Goal: Task Accomplishment & Management: Complete application form

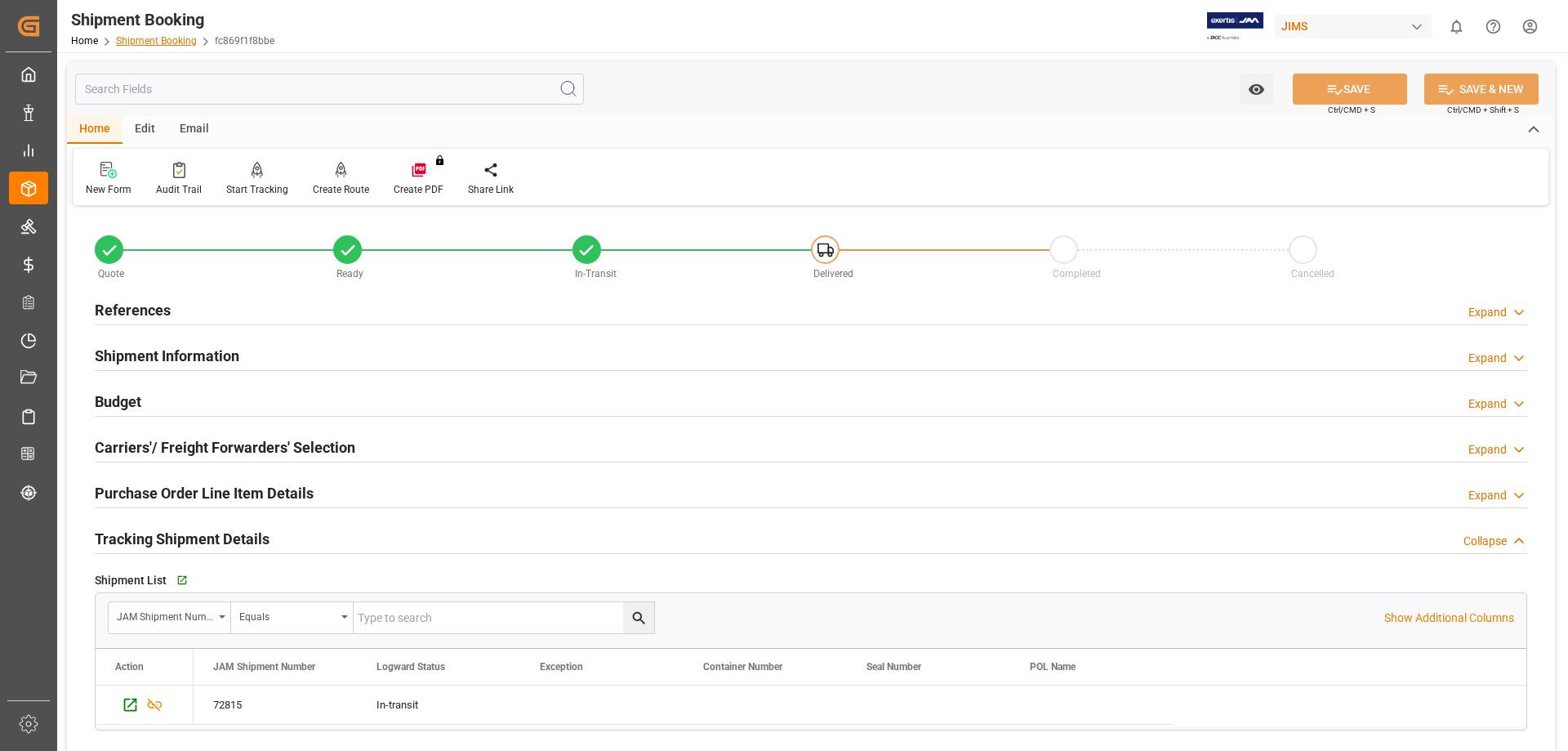
scroll to position [272, 0]
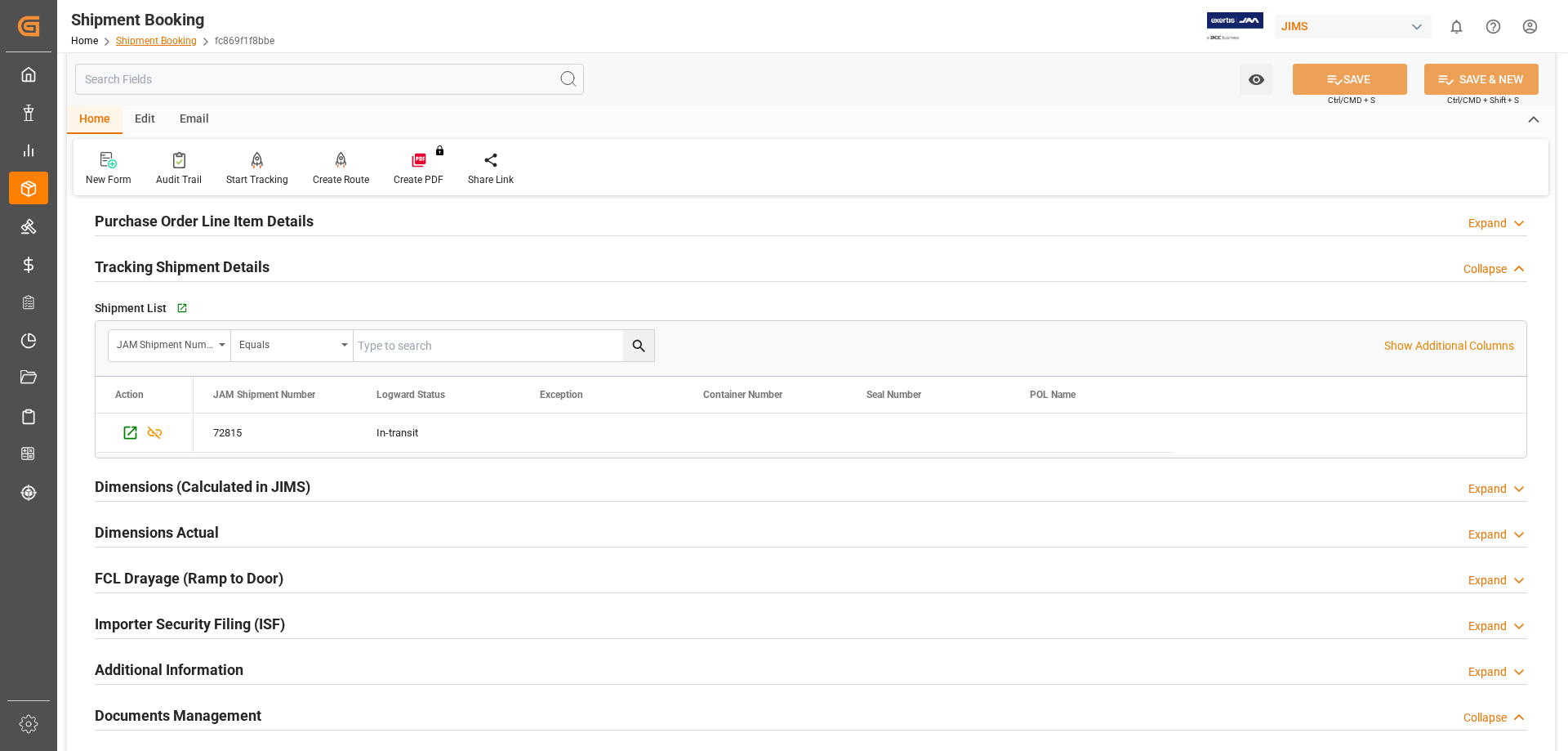
click at [136, 38] on link "Shipment Booking" at bounding box center [157, 41] width 81 height 11
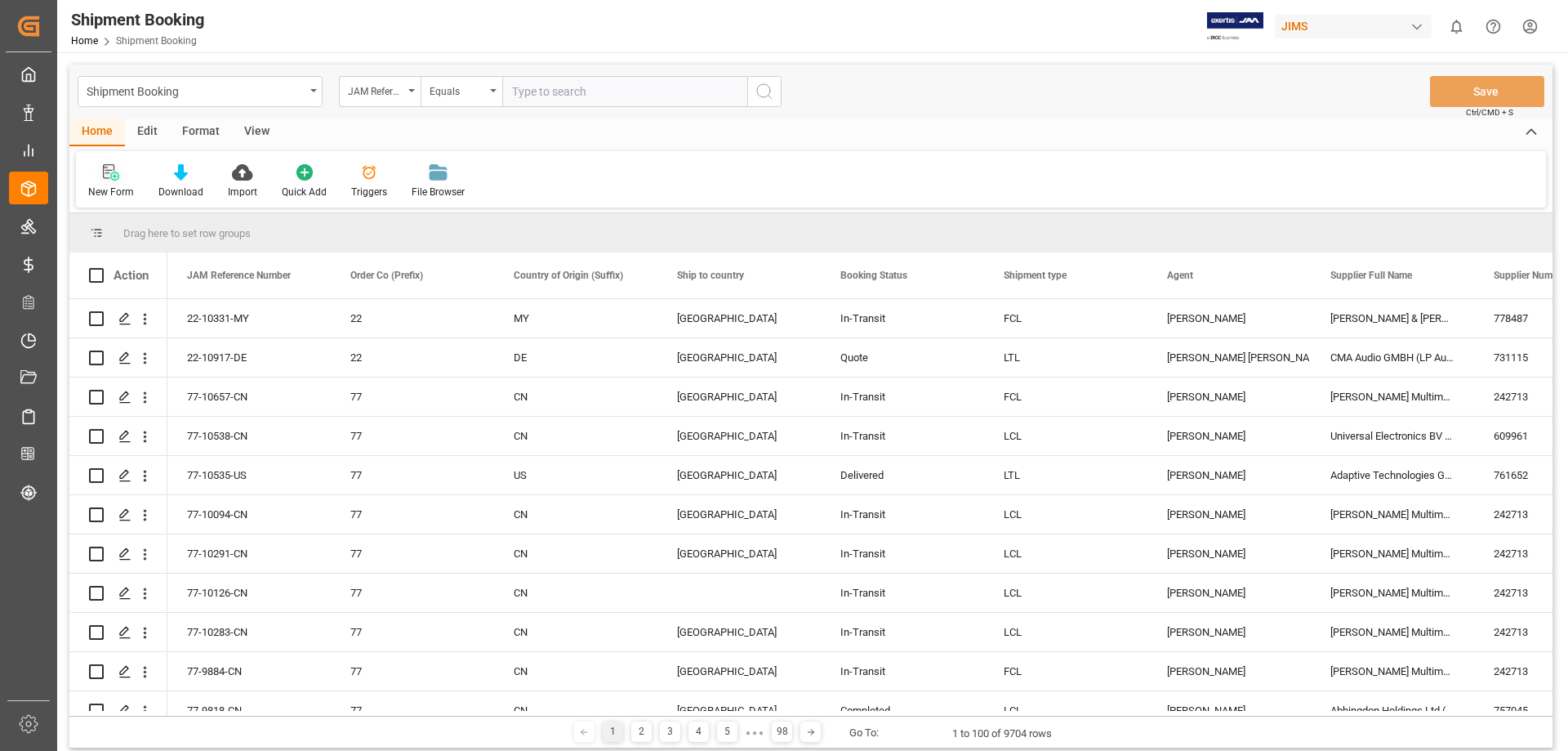
click at [111, 175] on icon at bounding box center [115, 176] width 9 height 9
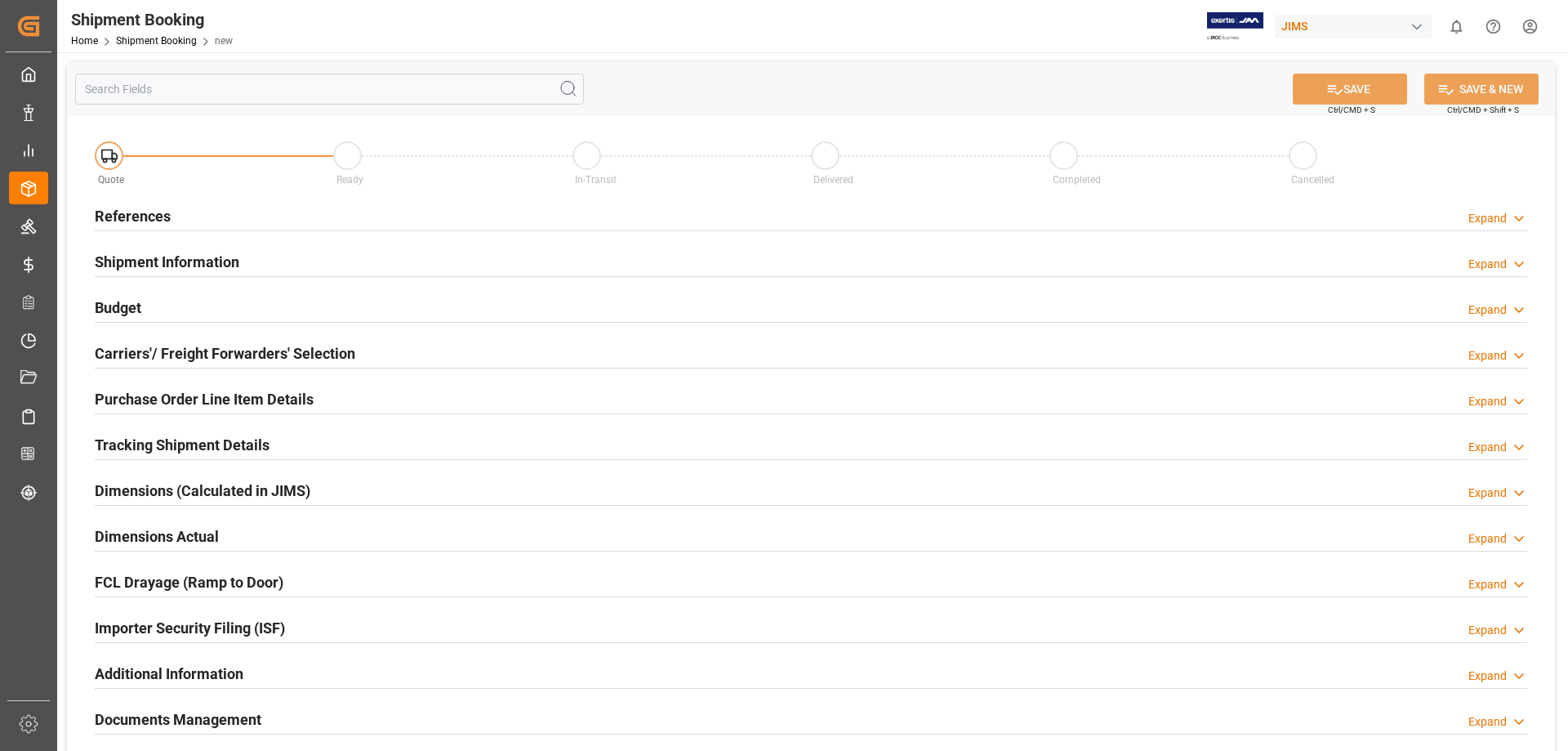
click at [135, 213] on h2 "References" at bounding box center [133, 216] width 76 height 22
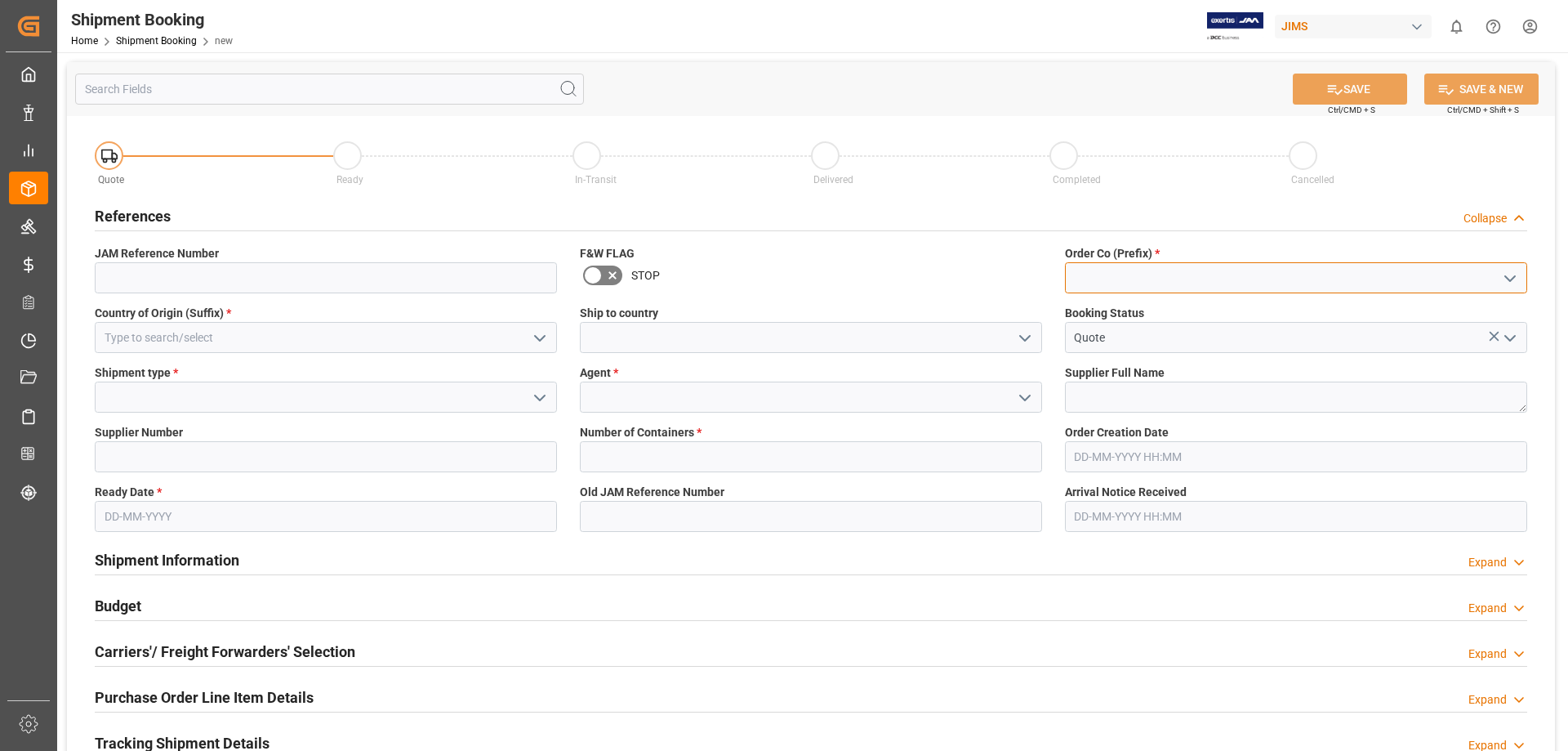
click at [1113, 283] on input at bounding box center [1296, 278] width 462 height 31
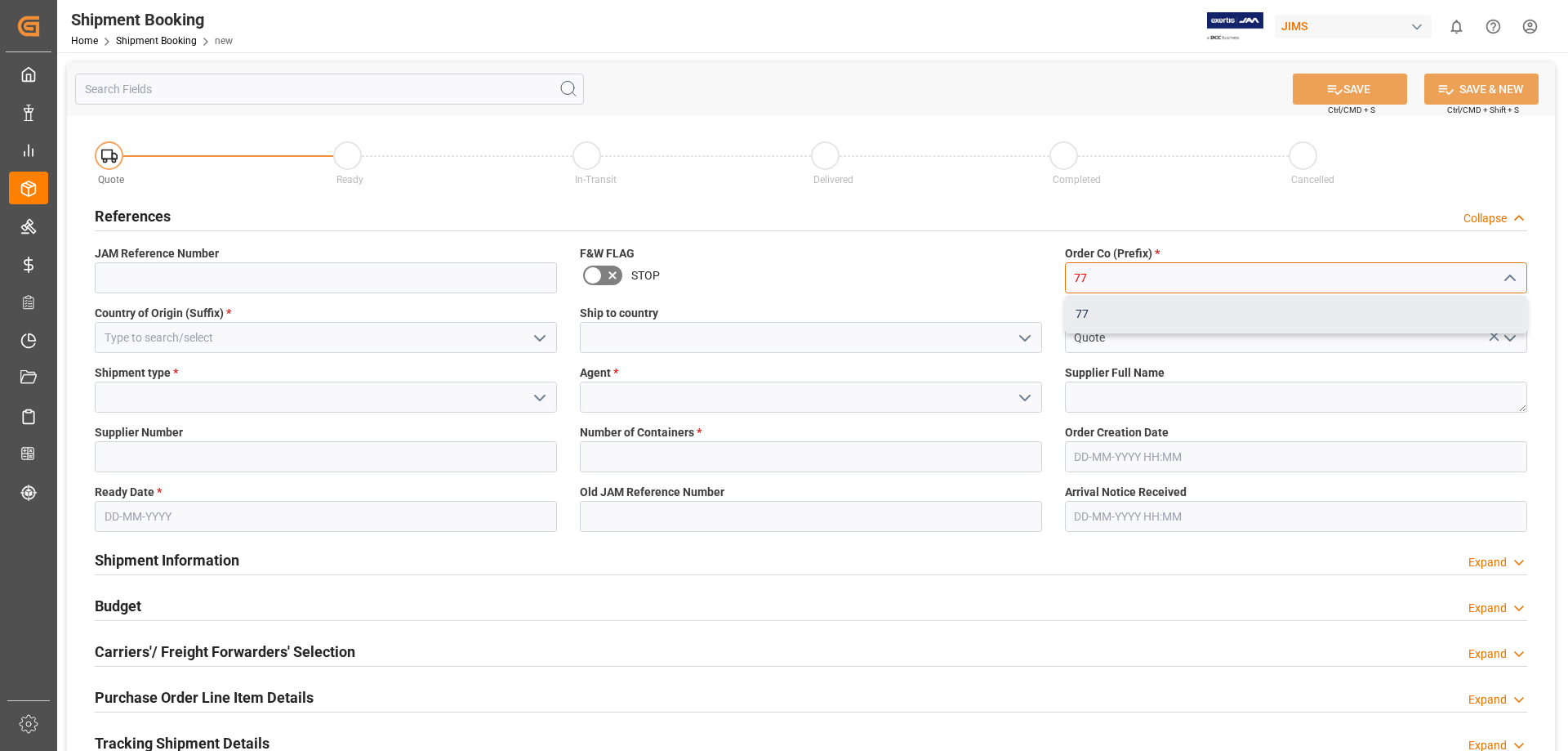
click at [1091, 320] on div "77" at bounding box center [1296, 314] width 461 height 37
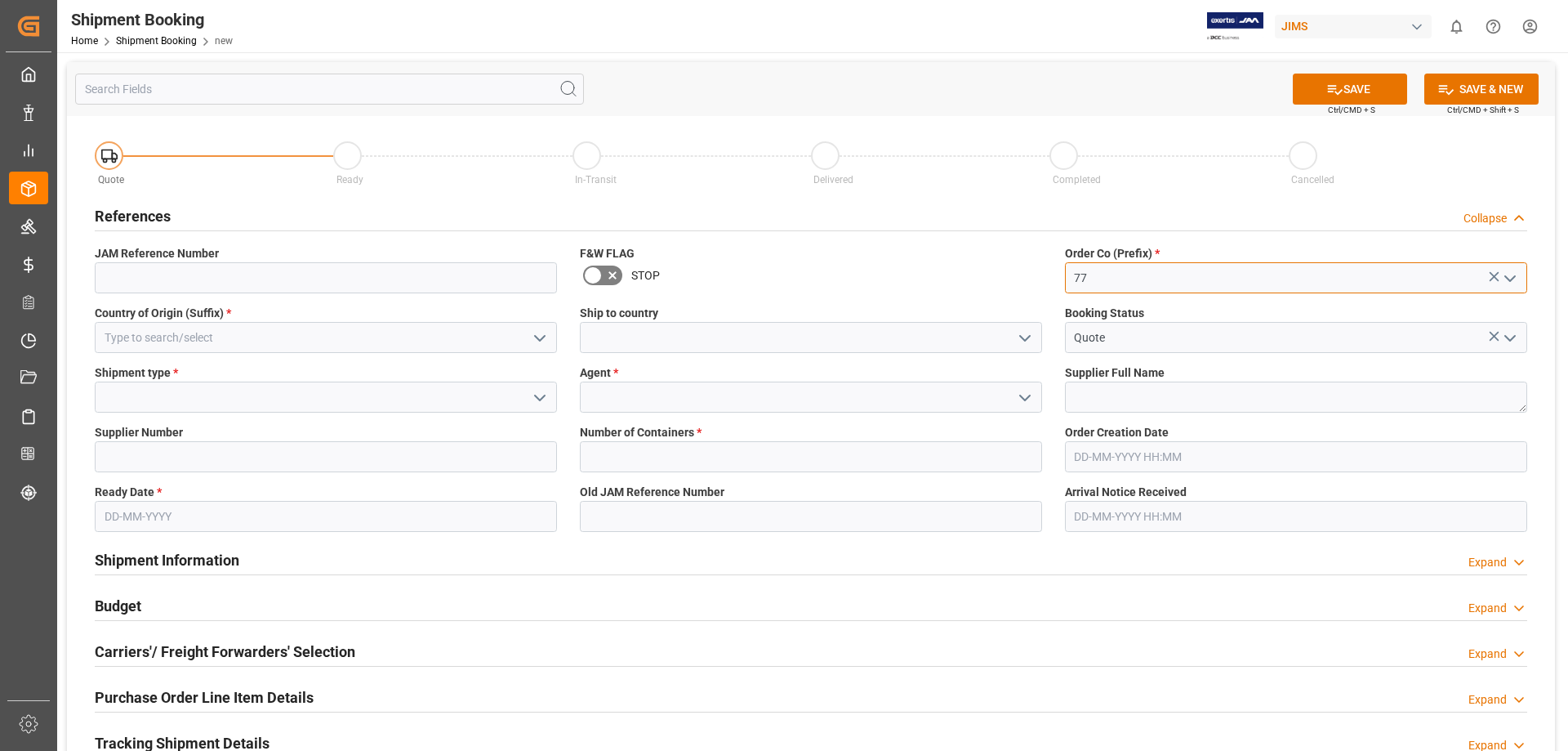
type input "77"
click at [268, 337] on input at bounding box center [325, 337] width 462 height 31
click at [538, 343] on icon "open menu" at bounding box center [539, 338] width 20 height 20
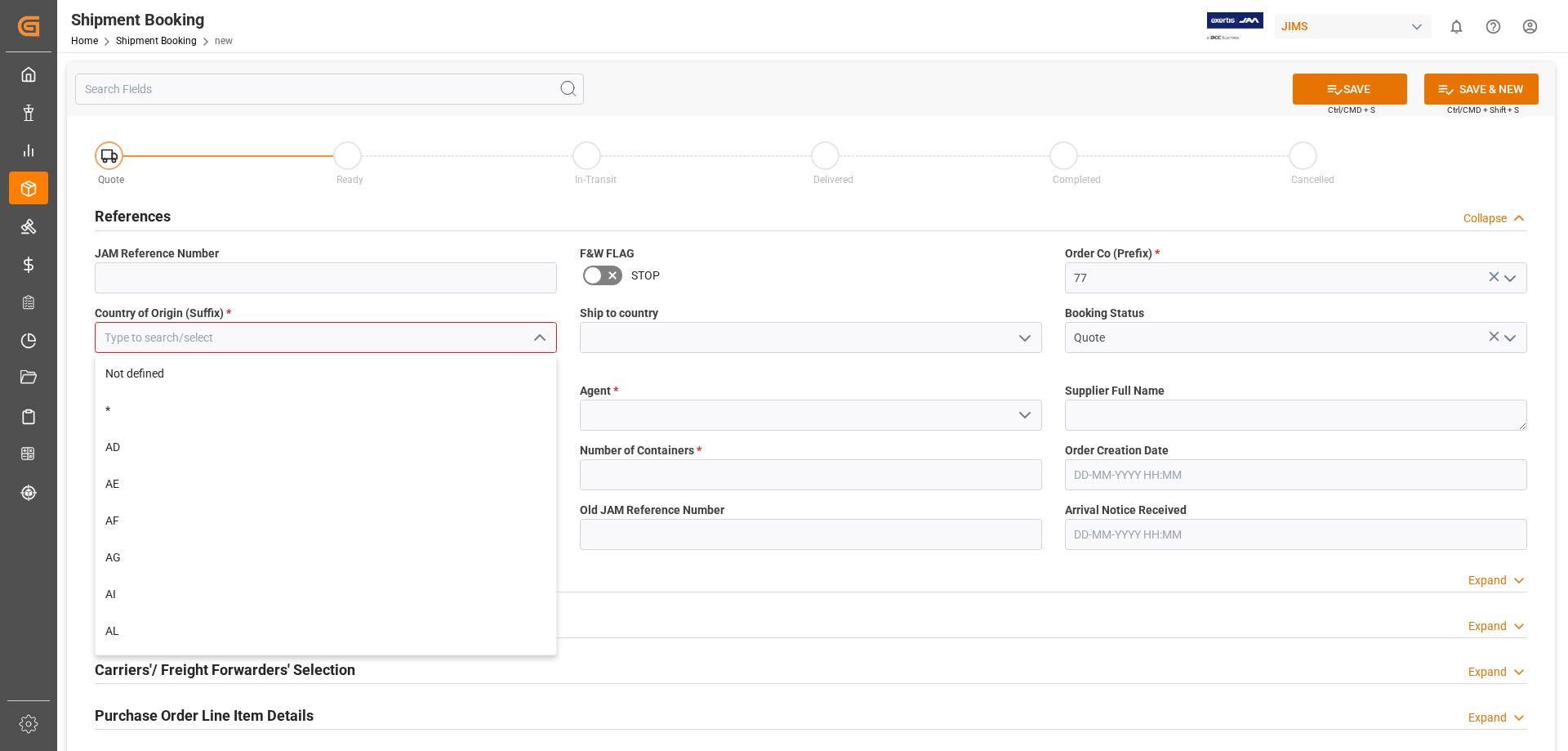
click at [199, 338] on input at bounding box center [325, 337] width 462 height 31
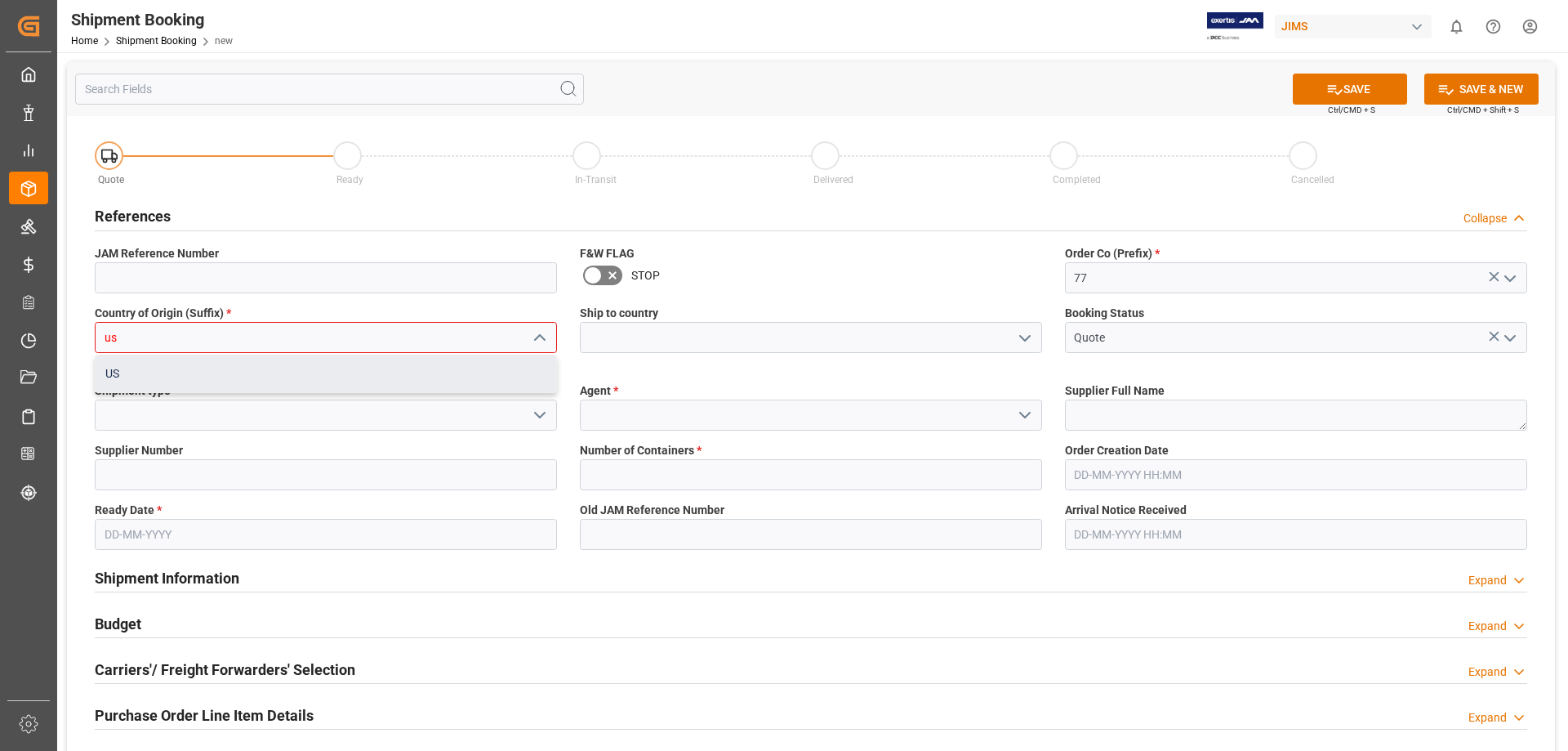
click at [192, 379] on div "US" at bounding box center [325, 373] width 461 height 37
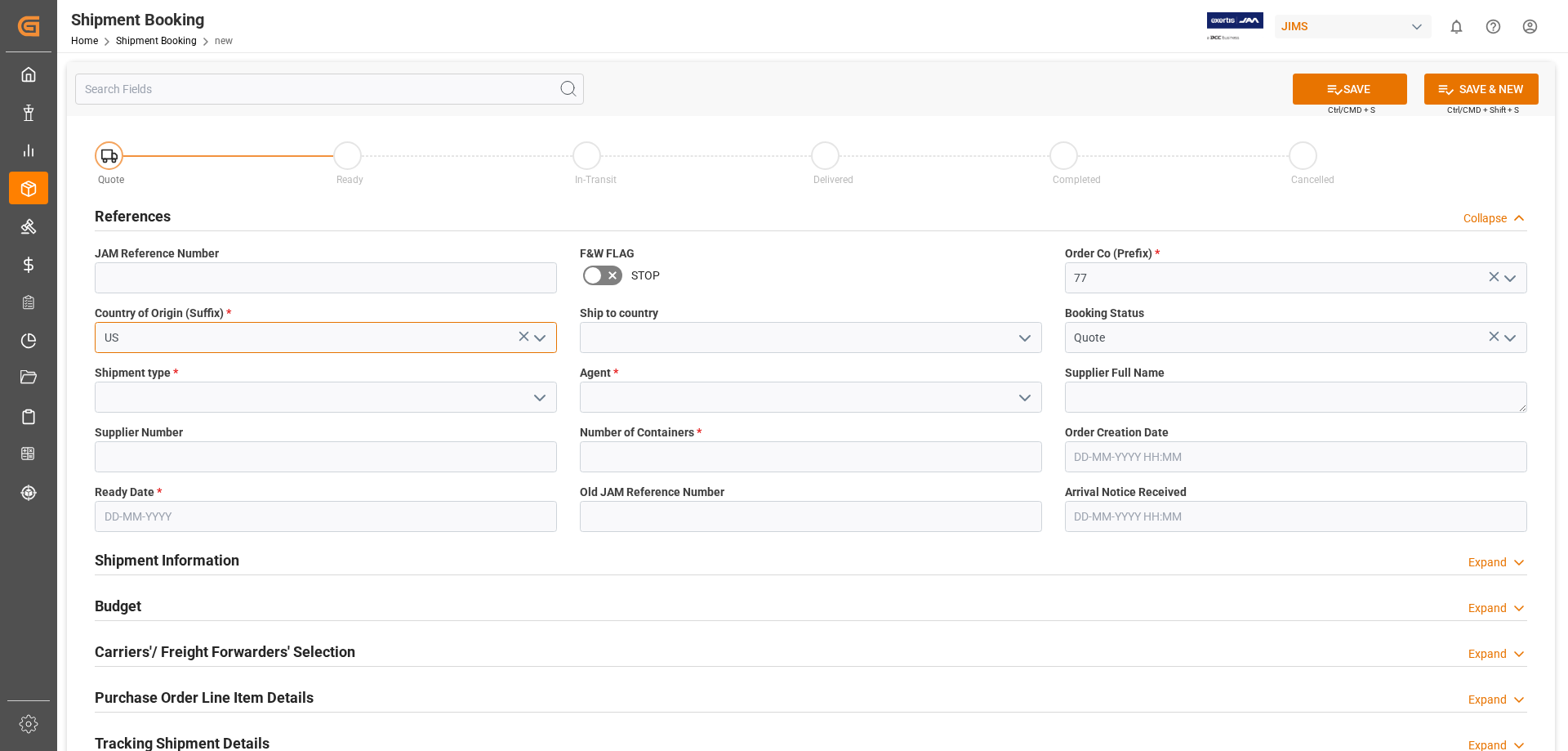
type input "US"
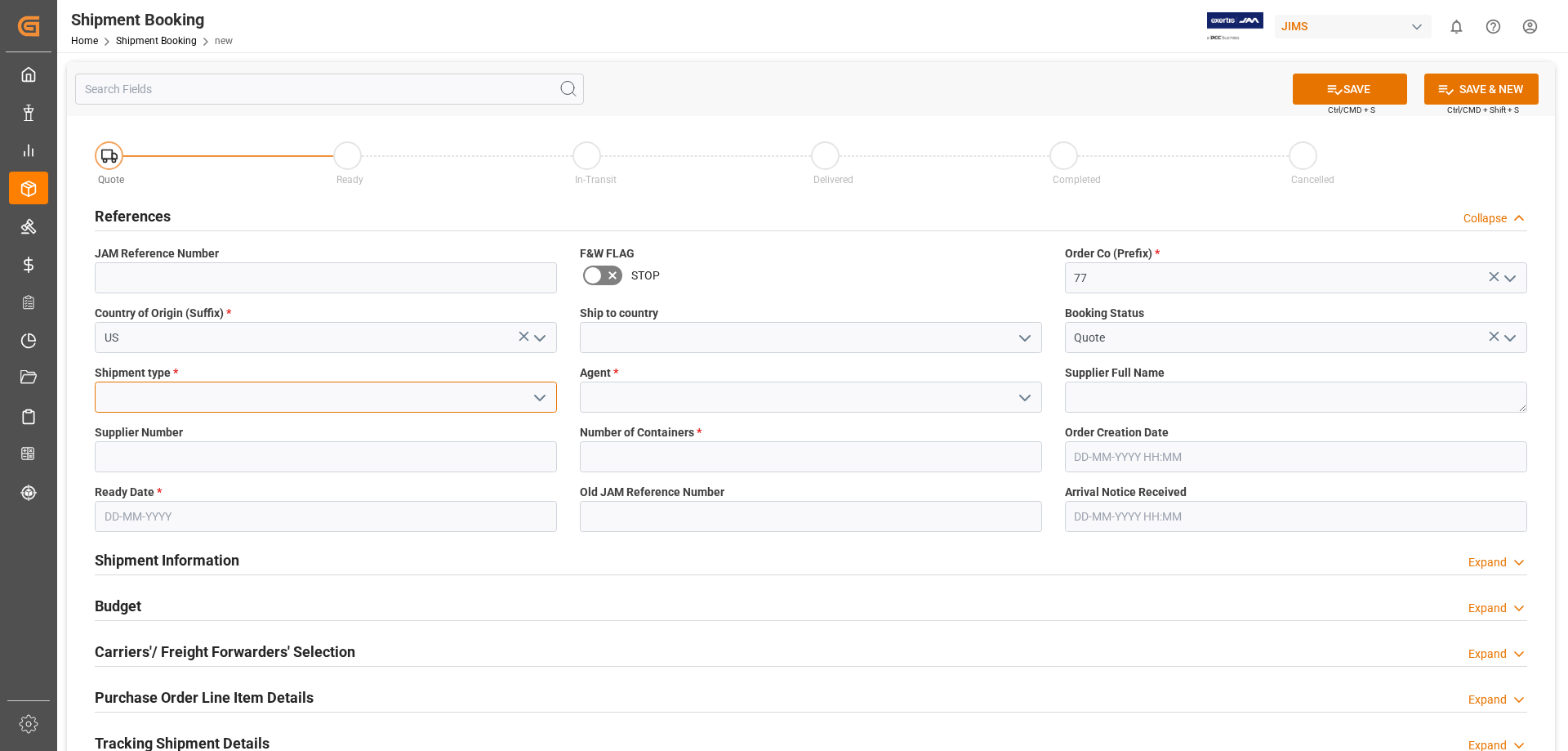
click at [190, 394] on input at bounding box center [325, 397] width 462 height 31
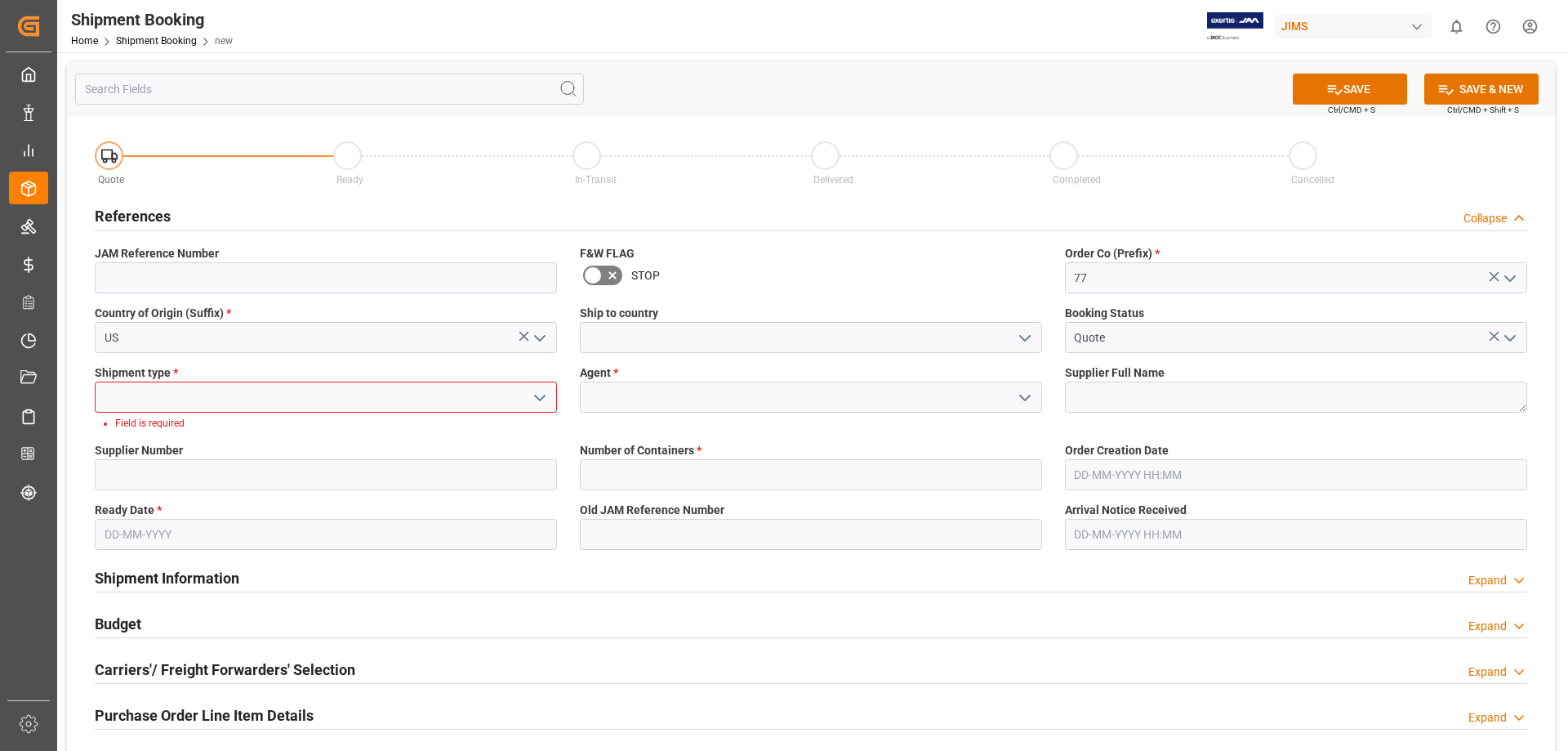
click at [547, 396] on icon "open menu" at bounding box center [539, 398] width 20 height 20
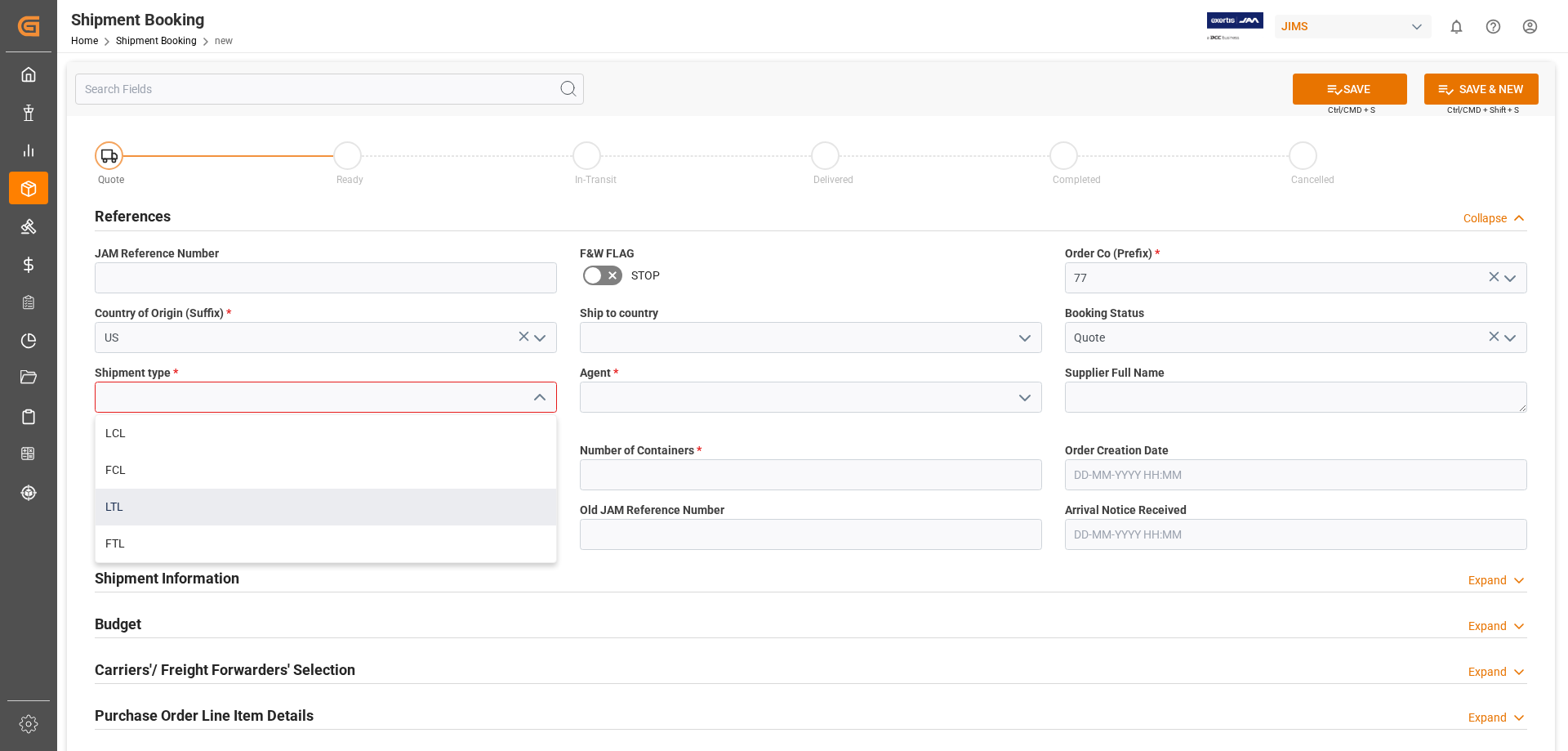
click at [378, 509] on div "LTL" at bounding box center [325, 507] width 461 height 37
type input "LTL"
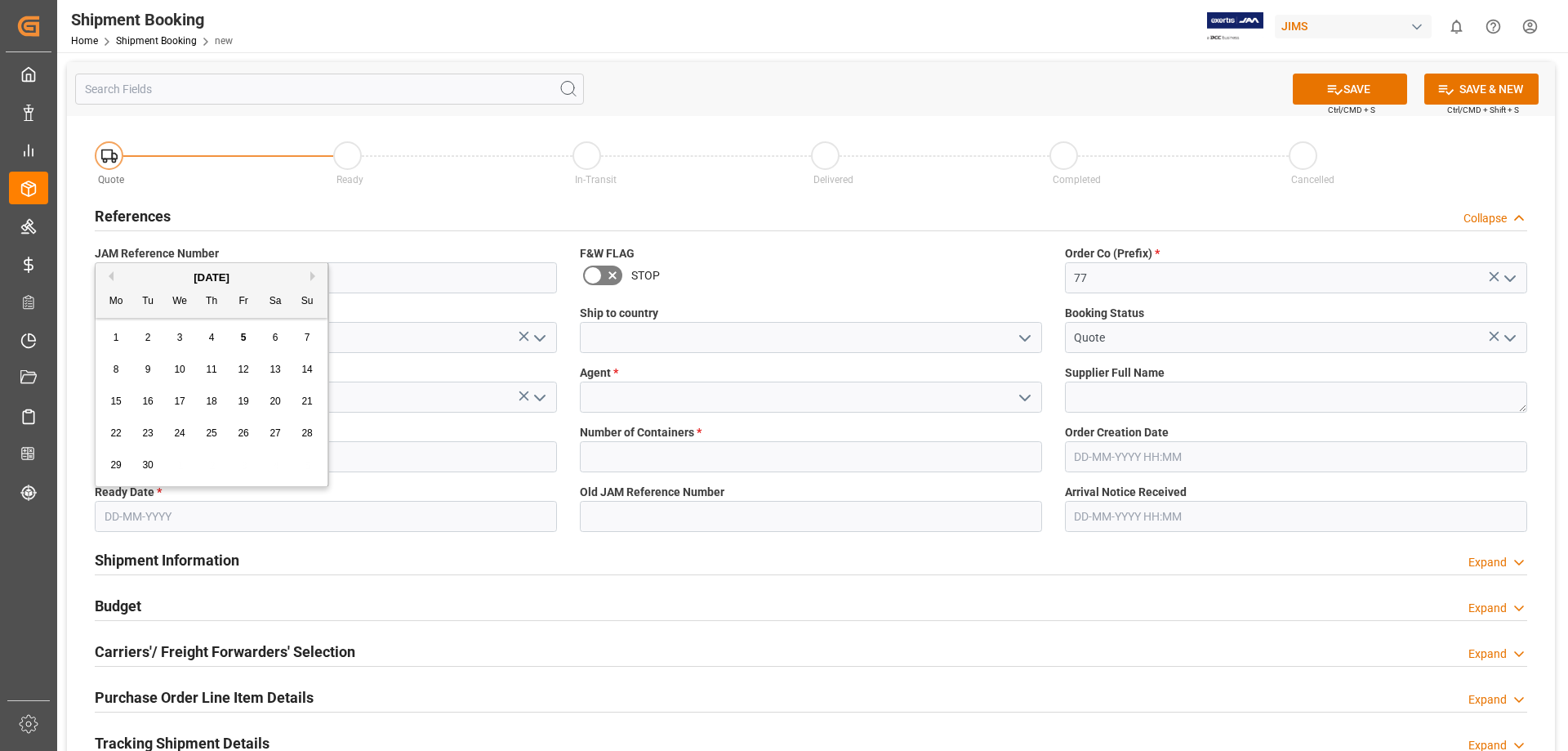
click at [181, 516] on input "text" at bounding box center [325, 516] width 462 height 31
click at [179, 371] on span "10" at bounding box center [178, 369] width 10 height 11
type input "10-09-2025"
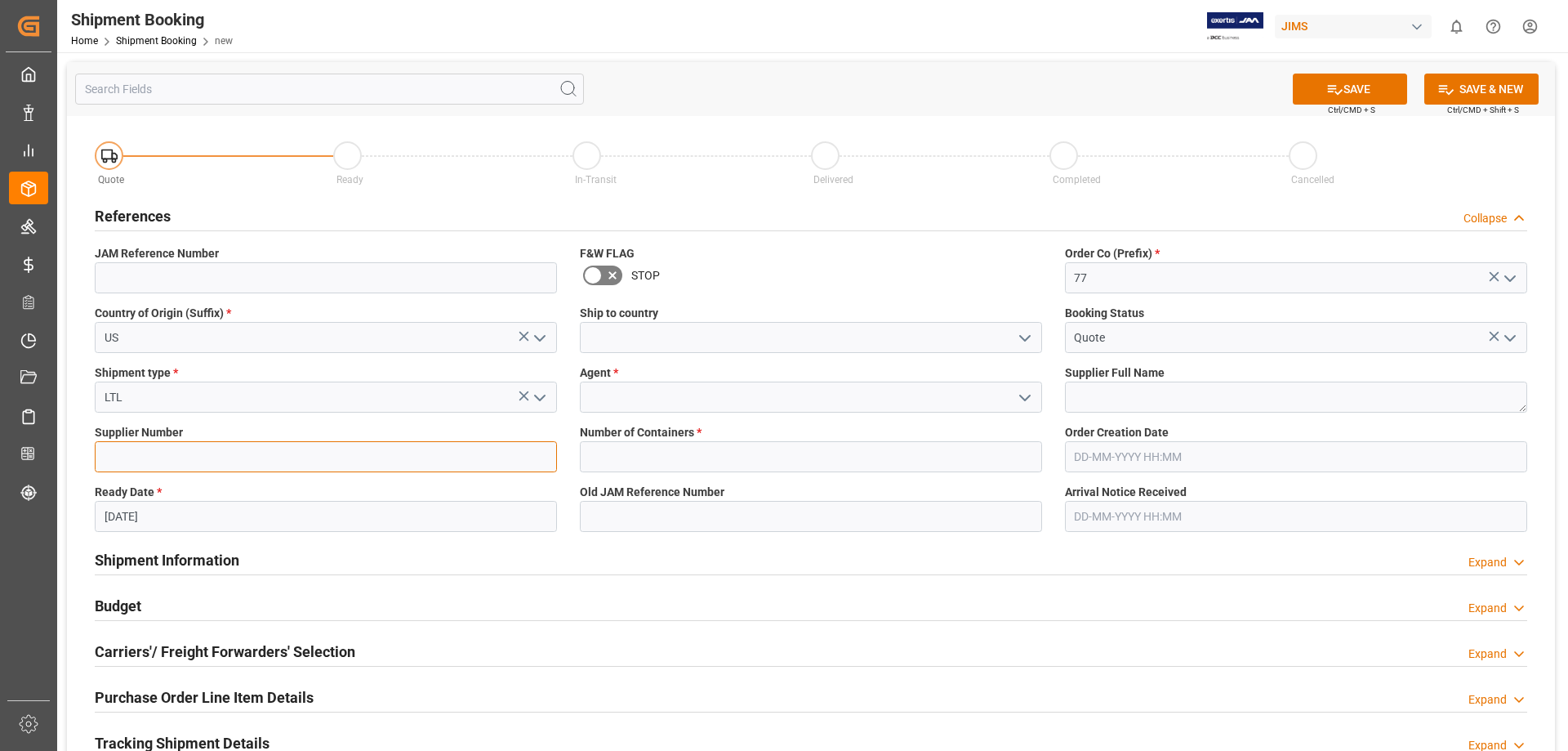
click at [166, 452] on input at bounding box center [325, 456] width 462 height 31
type input "1129"
click at [403, 544] on div "Shipment Information Expand" at bounding box center [810, 558] width 1432 height 31
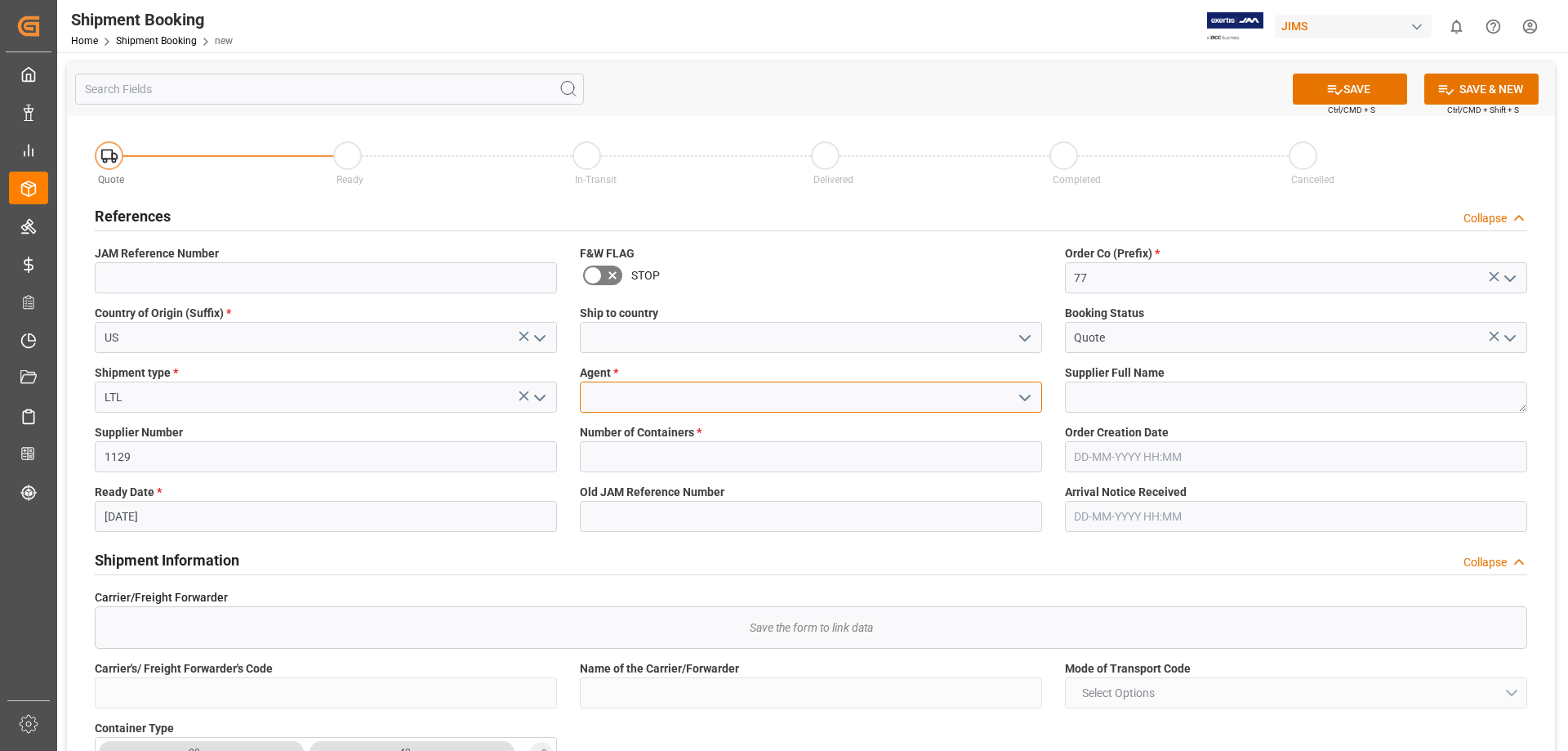
click at [725, 388] on input at bounding box center [811, 397] width 462 height 31
click at [1029, 403] on icon "open menu" at bounding box center [1025, 398] width 20 height 20
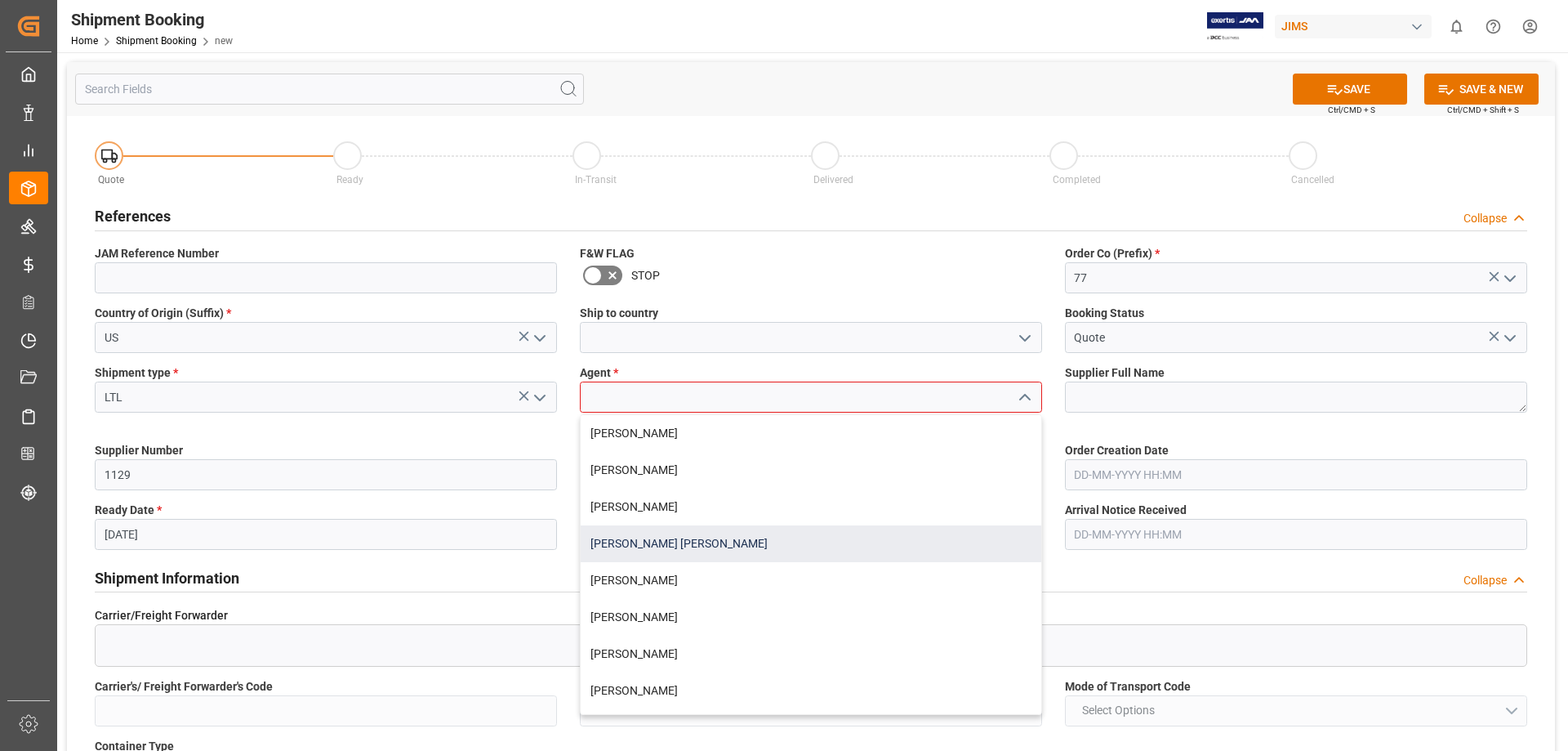
scroll to position [136, 0]
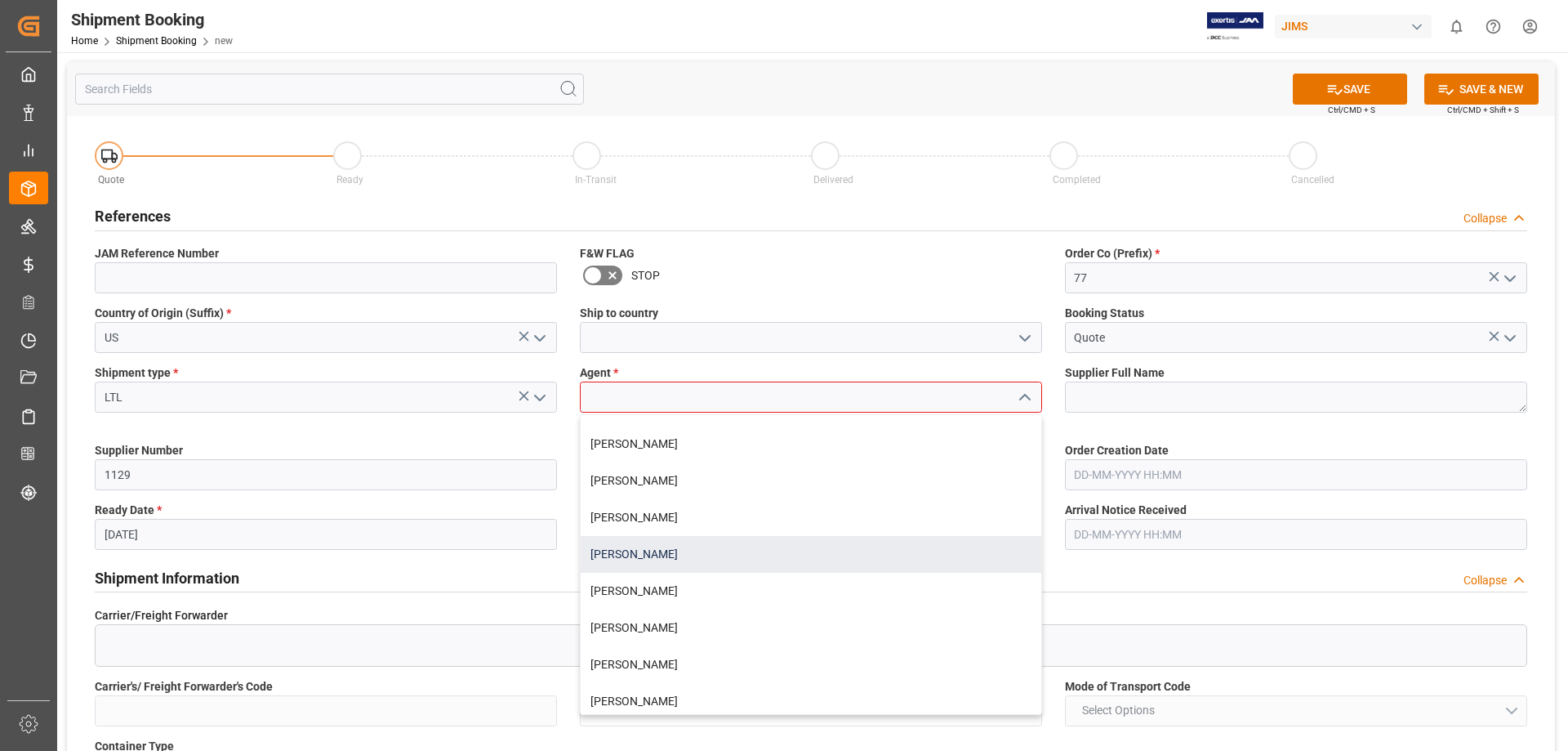
click at [696, 564] on div "[PERSON_NAME]" at bounding box center [811, 553] width 461 height 37
type input "[PERSON_NAME]"
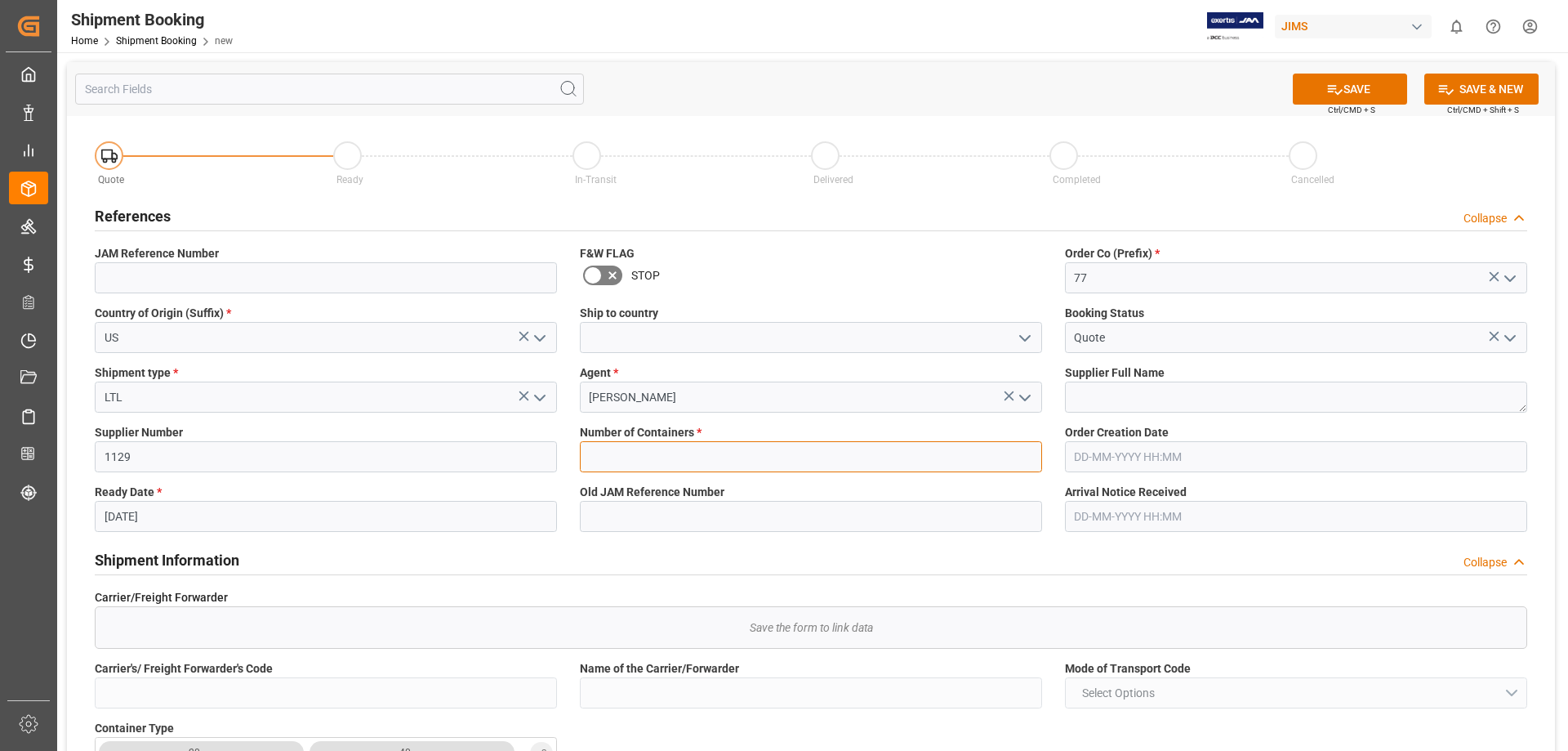
click at [632, 459] on input "text" at bounding box center [811, 456] width 462 height 31
type input "0"
click at [665, 339] on input at bounding box center [811, 337] width 462 height 31
click at [1015, 337] on icon "open menu" at bounding box center [1025, 338] width 20 height 20
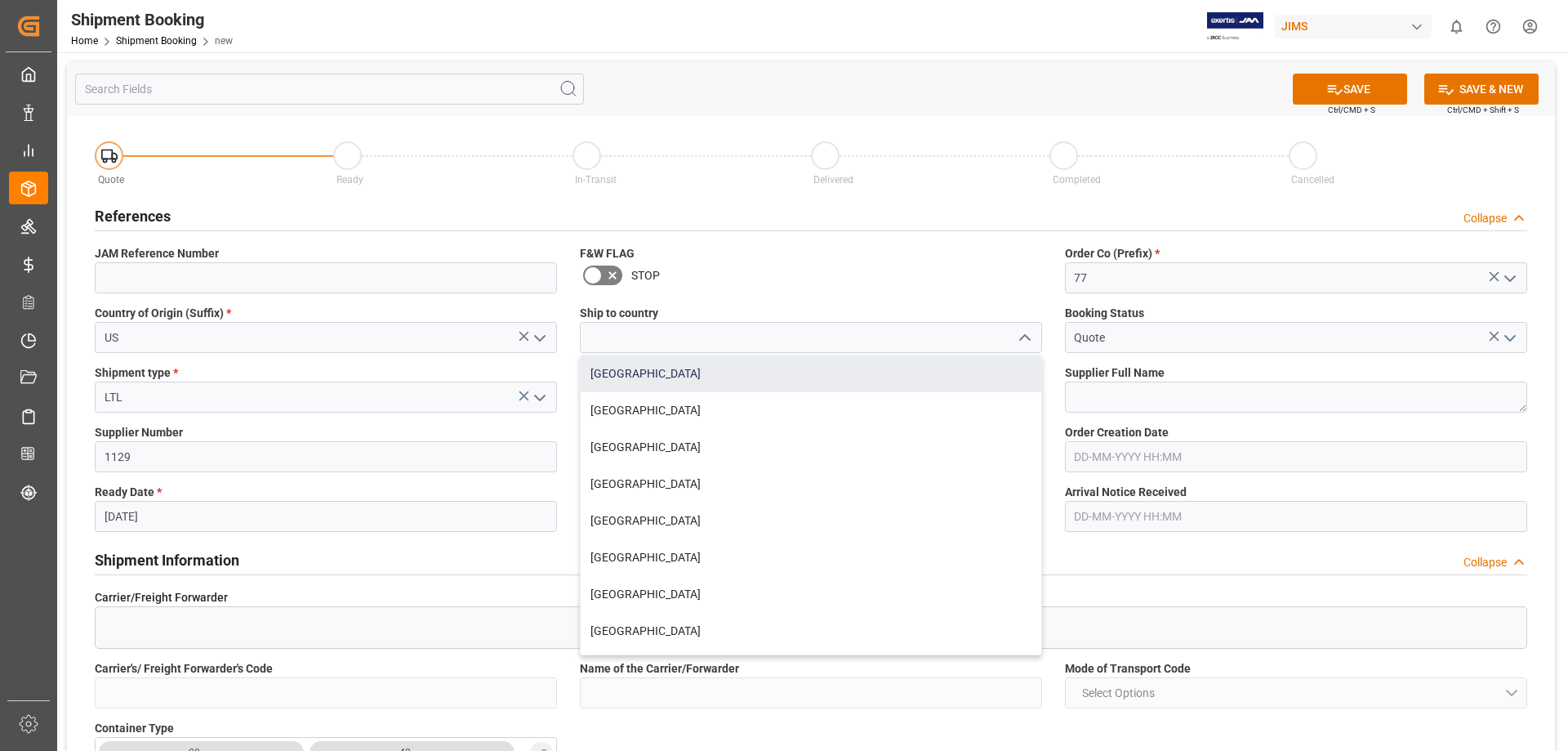
click at [884, 387] on div "Canada" at bounding box center [811, 373] width 461 height 37
type input "Canada"
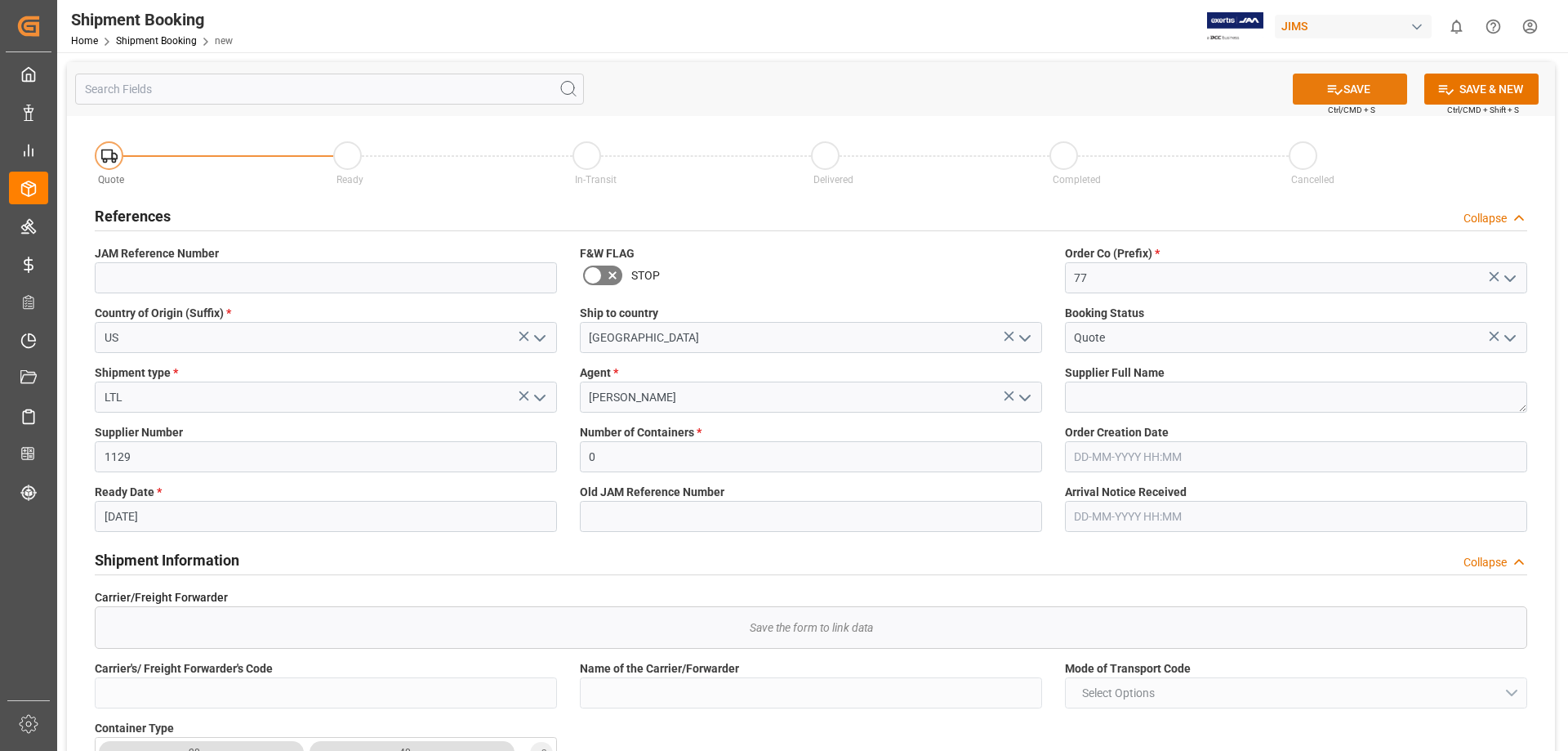
click at [1331, 92] on icon at bounding box center [1335, 90] width 17 height 17
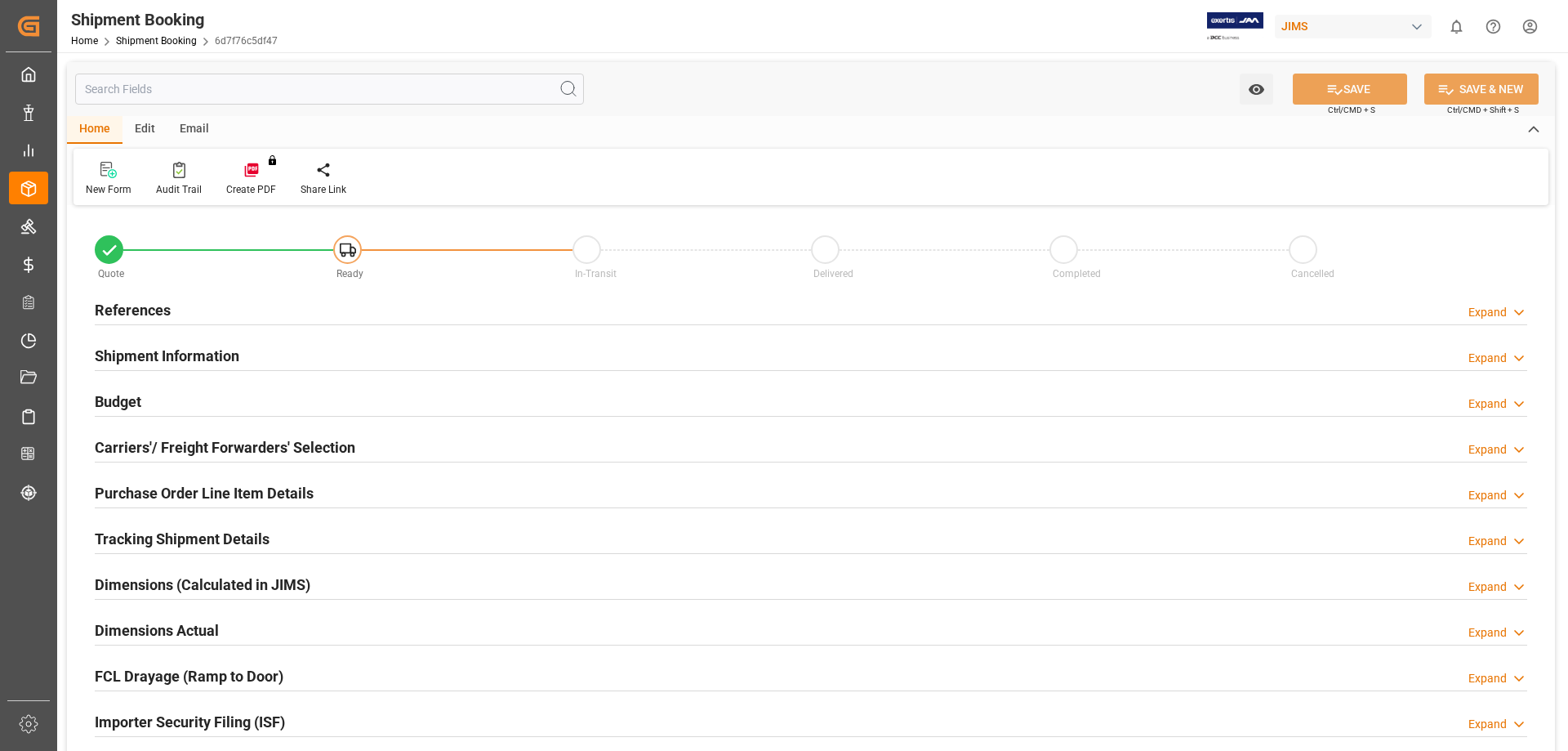
type input "0"
type input "[DATE]"
click at [122, 310] on h2 "References" at bounding box center [133, 309] width 76 height 22
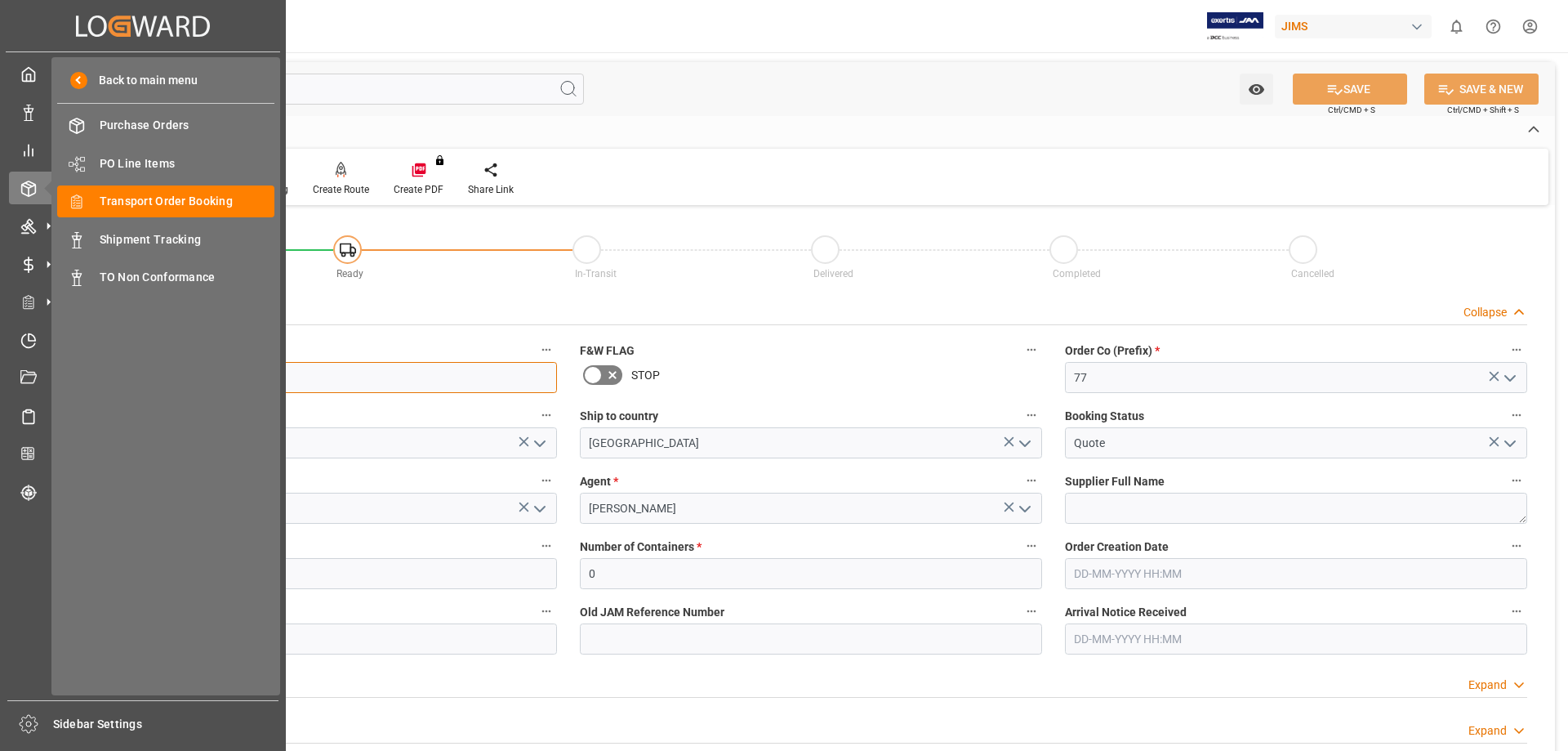
drag, startPoint x: 184, startPoint y: 386, endPoint x: 23, endPoint y: 357, distance: 163.6
click at [23, 357] on div "Created by potrace 1.15, written by Peter Selinger 2001-2017 Created by potrace…" at bounding box center [784, 375] width 1568 height 751
drag, startPoint x: 138, startPoint y: 569, endPoint x: 0, endPoint y: 558, distance: 138.4
click at [0, 561] on div "Created by potrace 1.15, written by Peter Selinger 2001-2017 Created by potrace…" at bounding box center [784, 375] width 1568 height 751
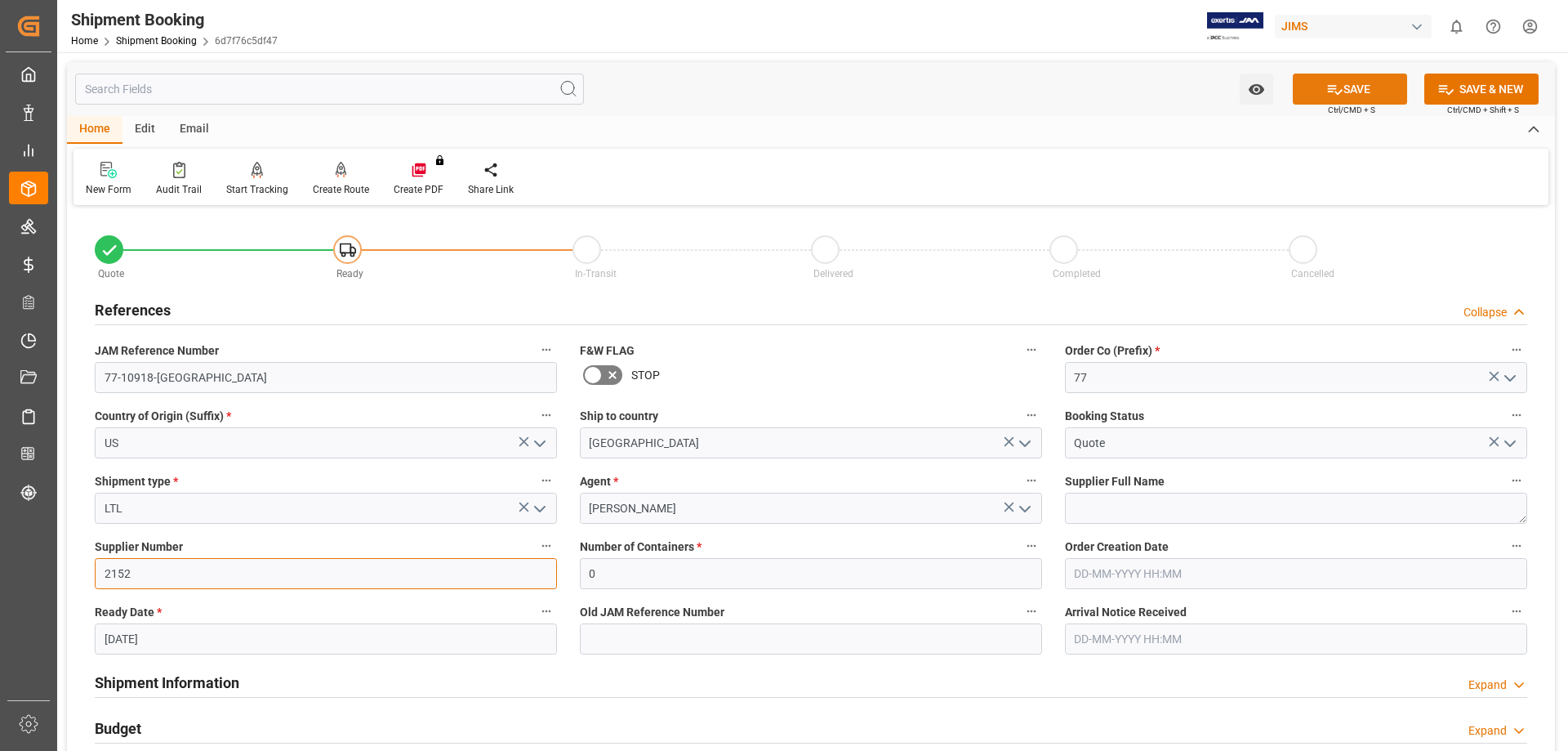
type input "2152"
click at [1348, 90] on button "SAVE" at bounding box center [1350, 89] width 115 height 31
